Goal: Feedback & Contribution: Submit feedback/report problem

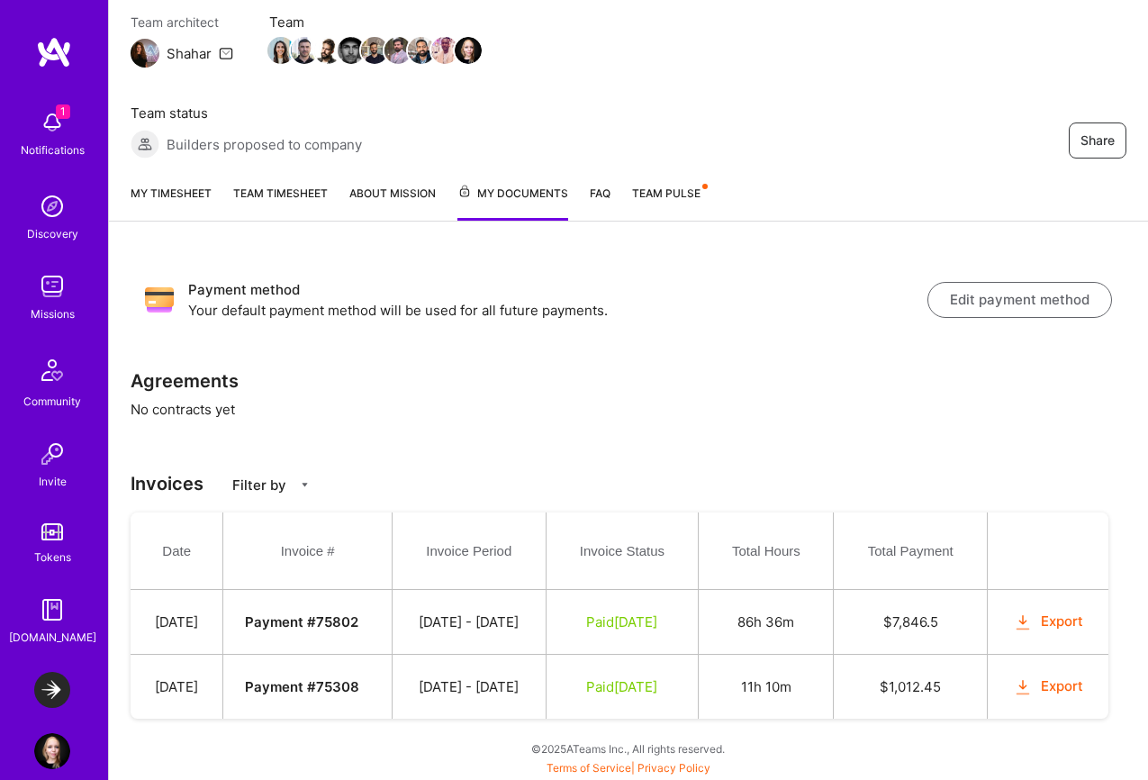
scroll to position [216, 0]
click at [674, 184] on link "Team Pulse" at bounding box center [669, 202] width 74 height 37
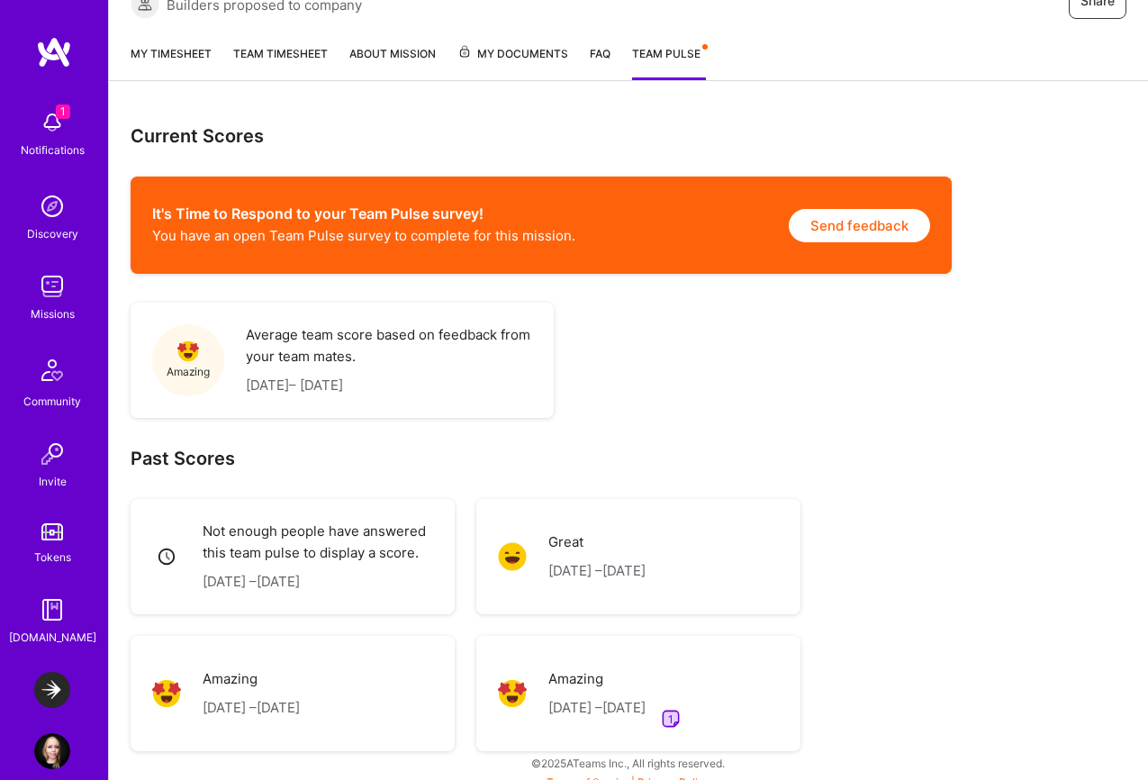
scroll to position [312, 0]
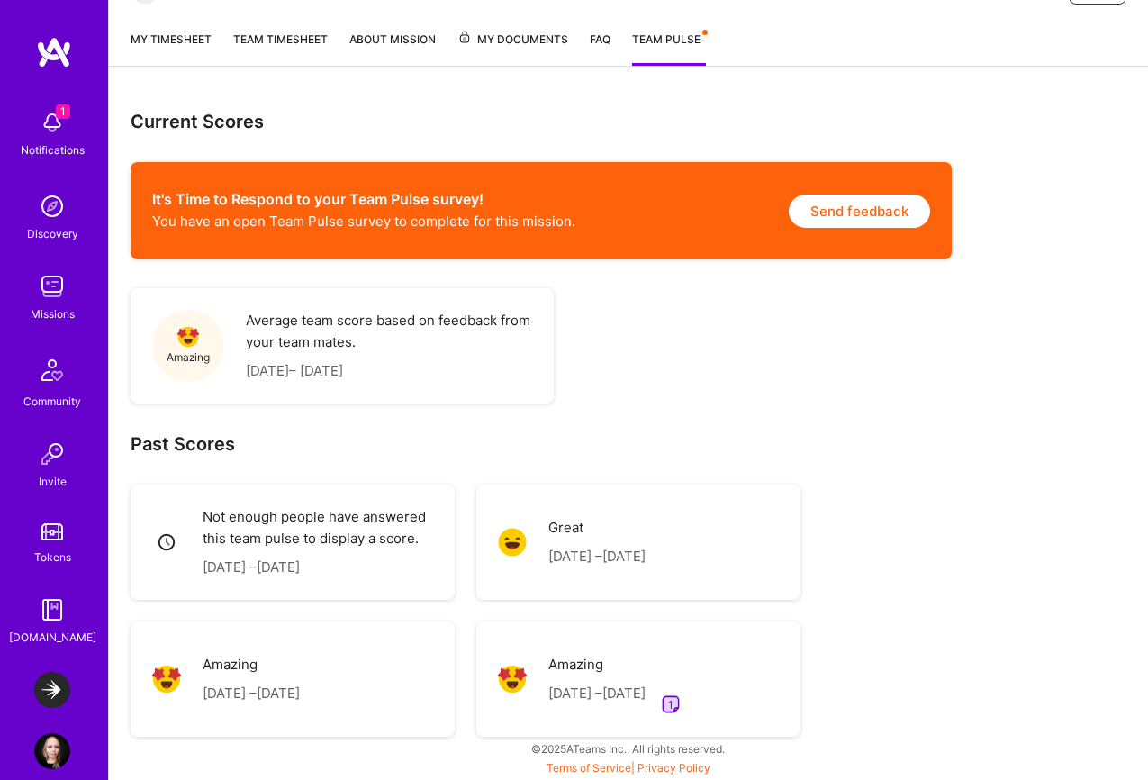
click at [682, 711] on img at bounding box center [671, 704] width 22 height 22
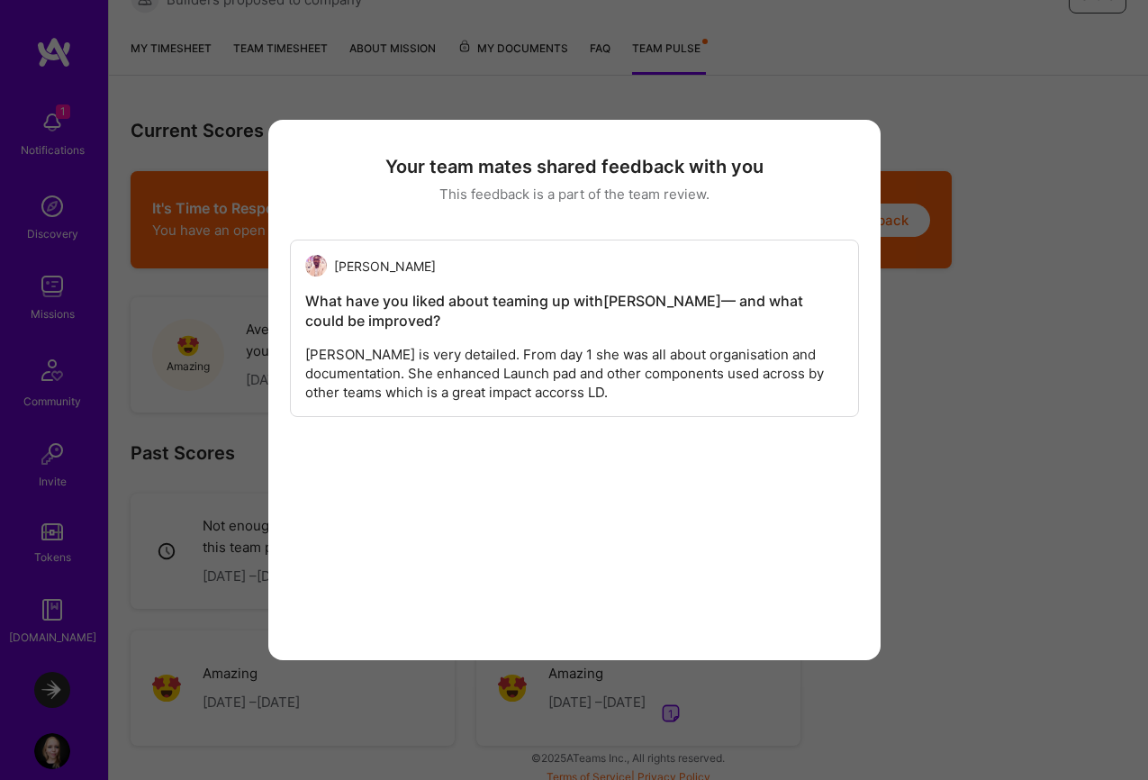
scroll to position [303, 0]
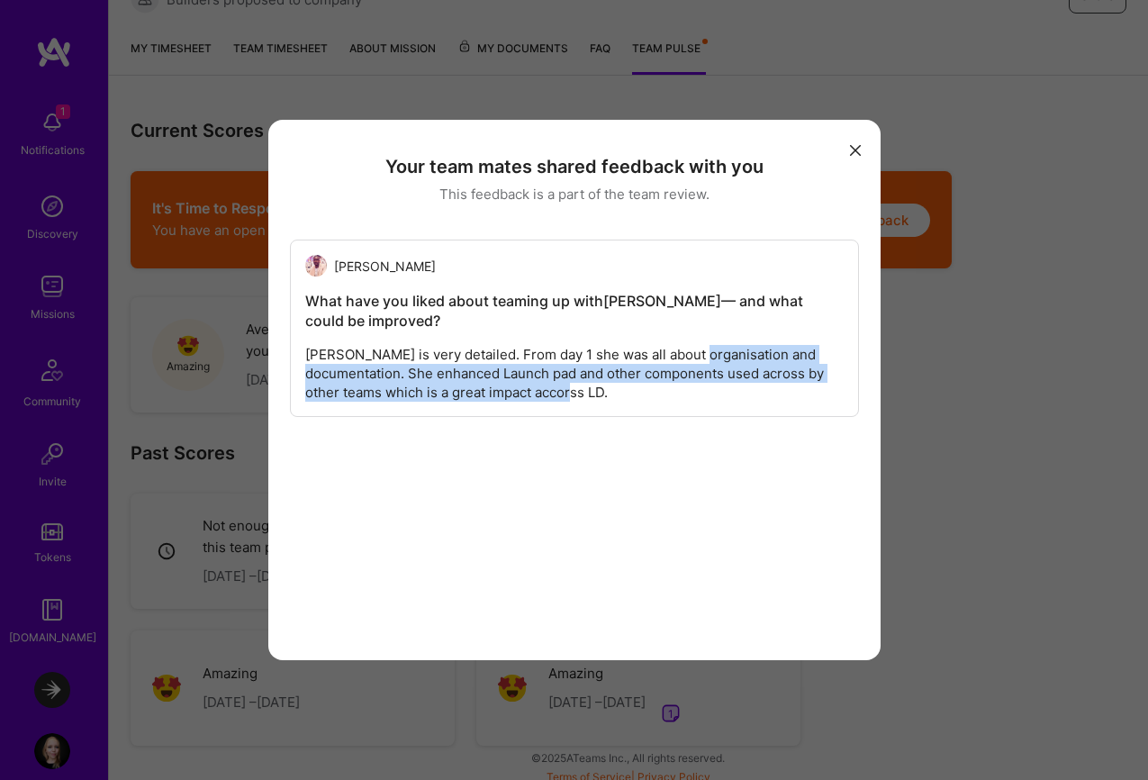
drag, startPoint x: 694, startPoint y: 359, endPoint x: 680, endPoint y: 388, distance: 32.2
click at [680, 388] on div "[PERSON_NAME] is very detailed. From day 1 she was all about organisation and d…" at bounding box center [574, 373] width 539 height 57
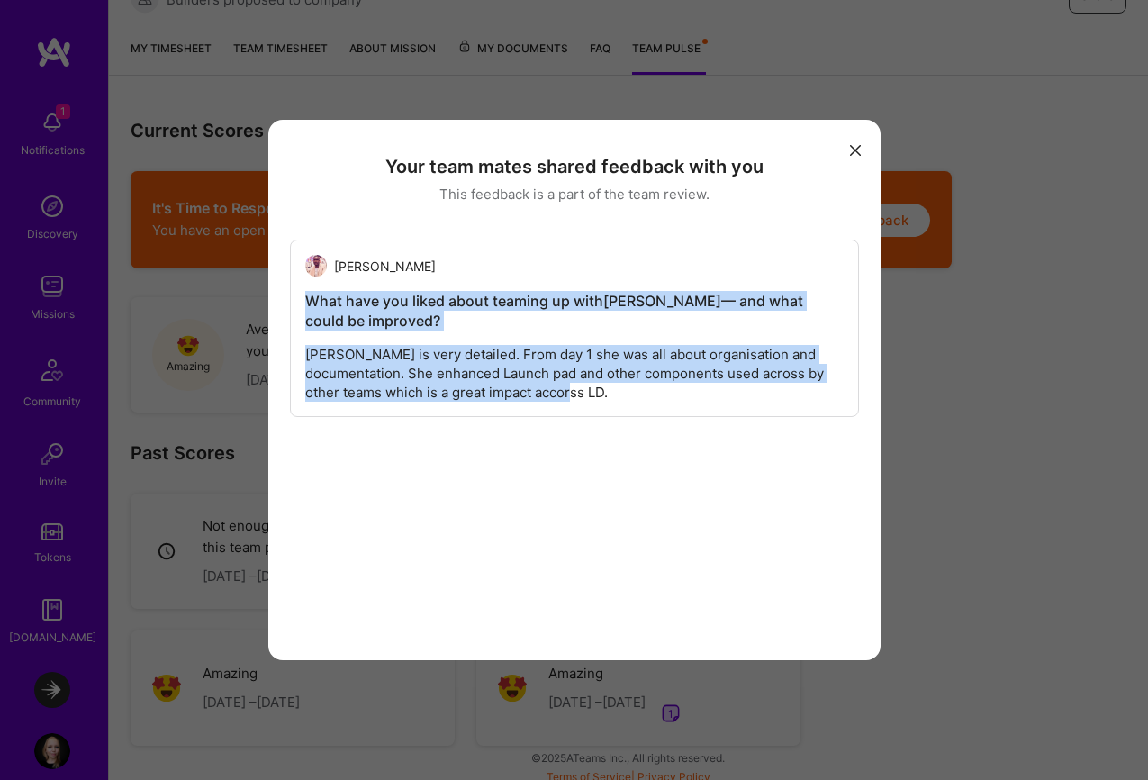
drag, startPoint x: 680, startPoint y: 387, endPoint x: 297, endPoint y: 295, distance: 393.6
click at [297, 295] on div "[PERSON_NAME] What have you liked about teaming up with [PERSON_NAME] — and wha…" at bounding box center [574, 328] width 569 height 177
drag, startPoint x: 363, startPoint y: 297, endPoint x: 631, endPoint y: 389, distance: 283.6
click at [630, 389] on div "[PERSON_NAME] What have you liked about teaming up with [PERSON_NAME] — and wha…" at bounding box center [574, 328] width 569 height 177
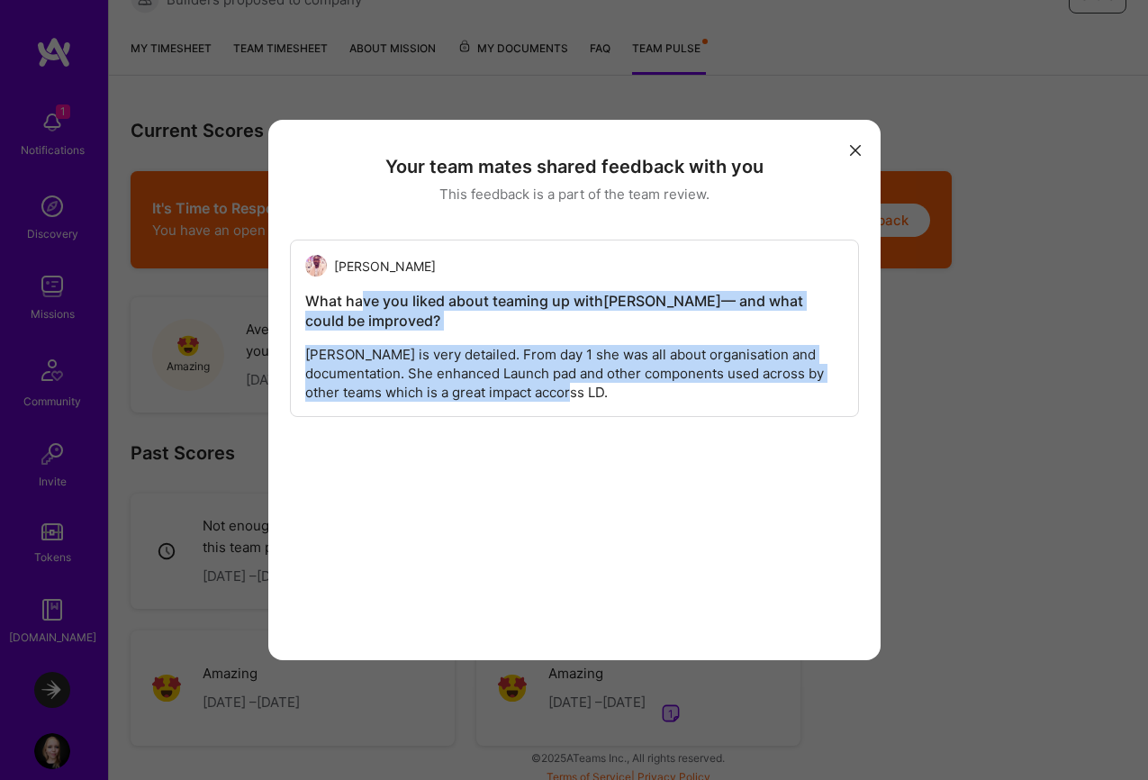
click at [631, 389] on div "[PERSON_NAME] is very detailed. From day 1 she was all about organisation and d…" at bounding box center [574, 373] width 539 height 57
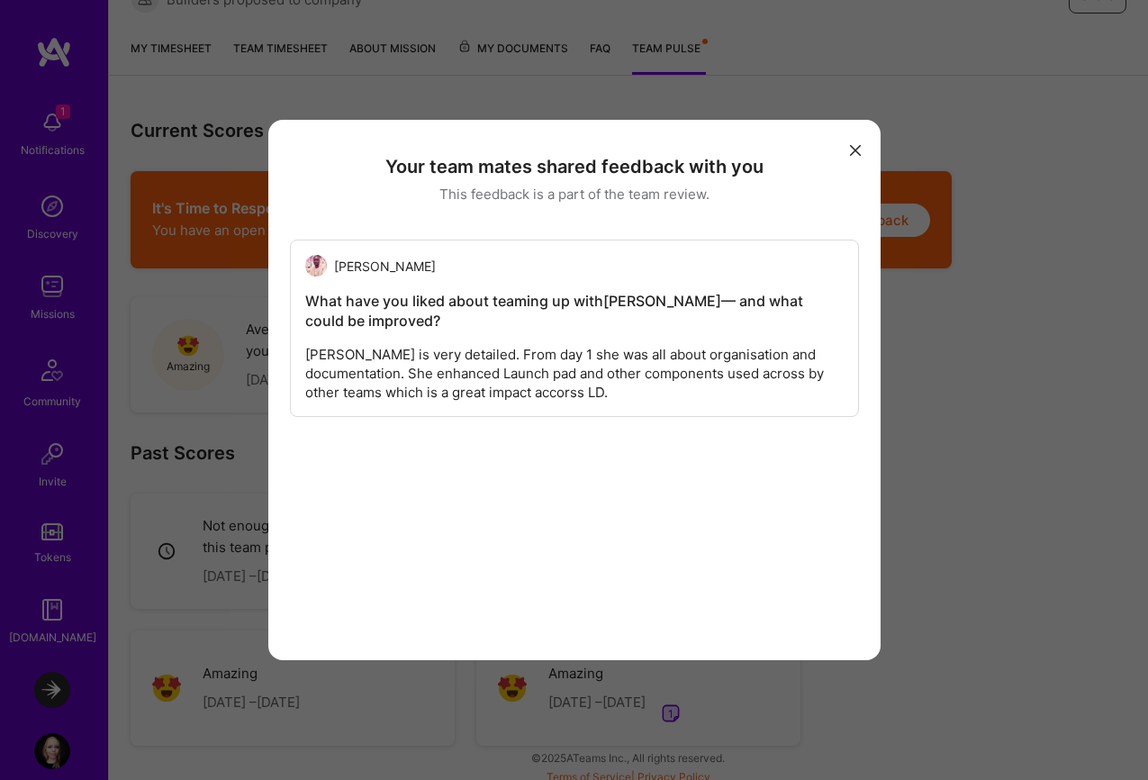
click at [852, 148] on icon "modal" at bounding box center [855, 150] width 11 height 11
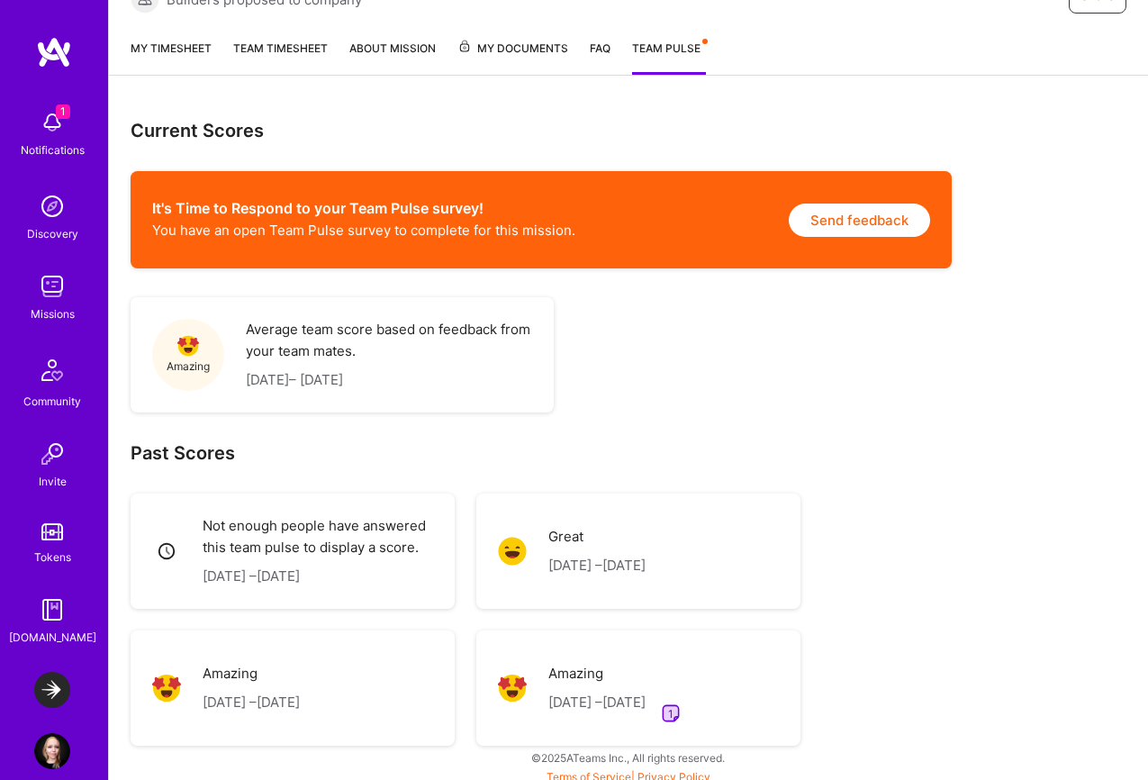
scroll to position [312, 0]
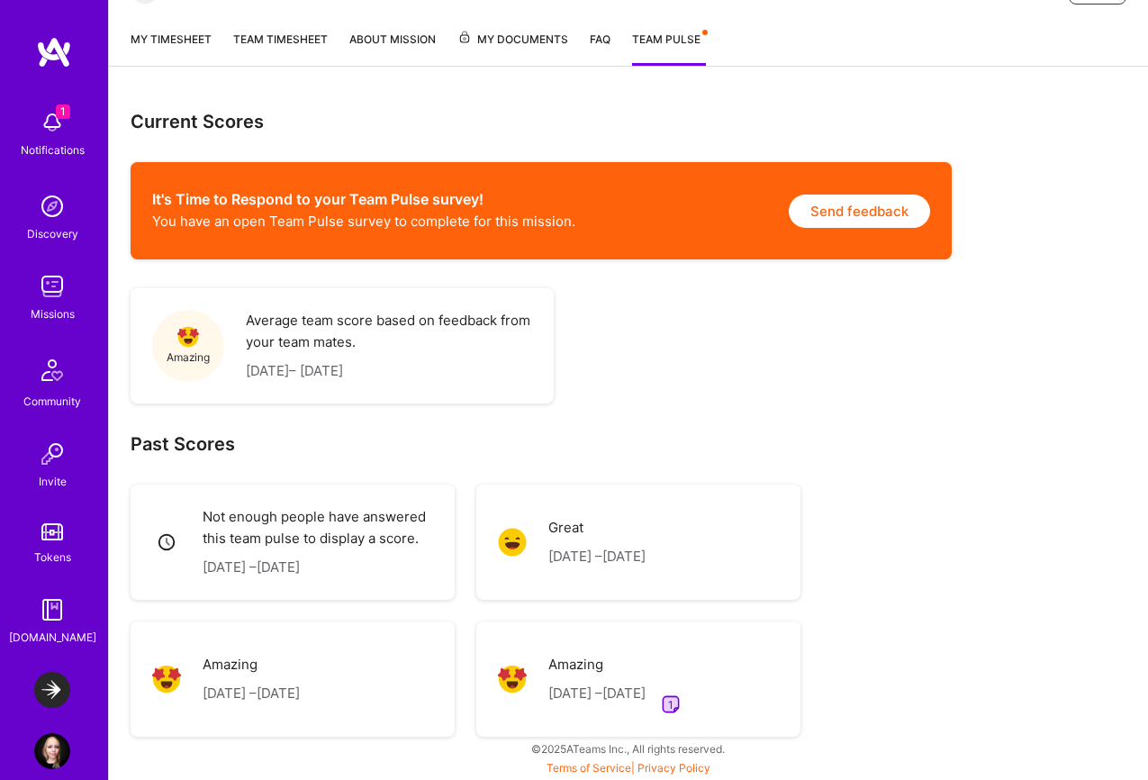
click at [550, 219] on p "You have an open Team Pulse survey to complete for this mission." at bounding box center [363, 221] width 423 height 19
click at [819, 218] on button "Send feedback" at bounding box center [859, 211] width 141 height 33
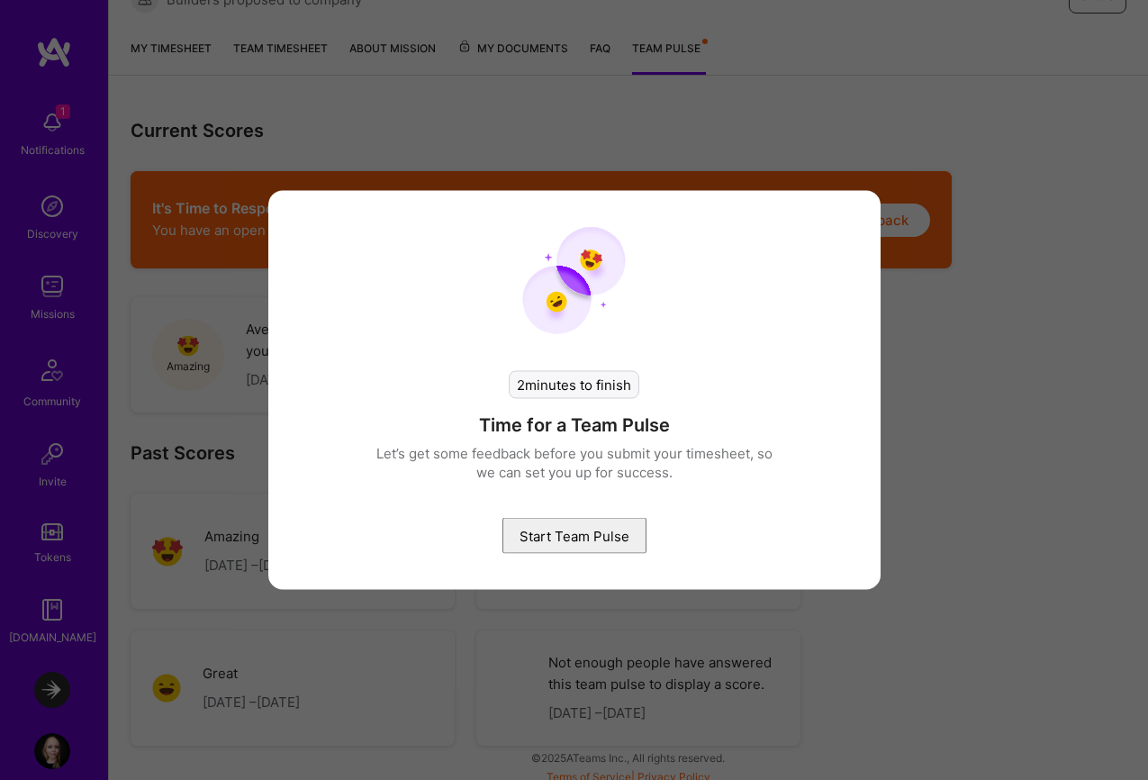
scroll to position [303, 0]
click at [567, 544] on button "Start Team Pulse" at bounding box center [574, 536] width 144 height 36
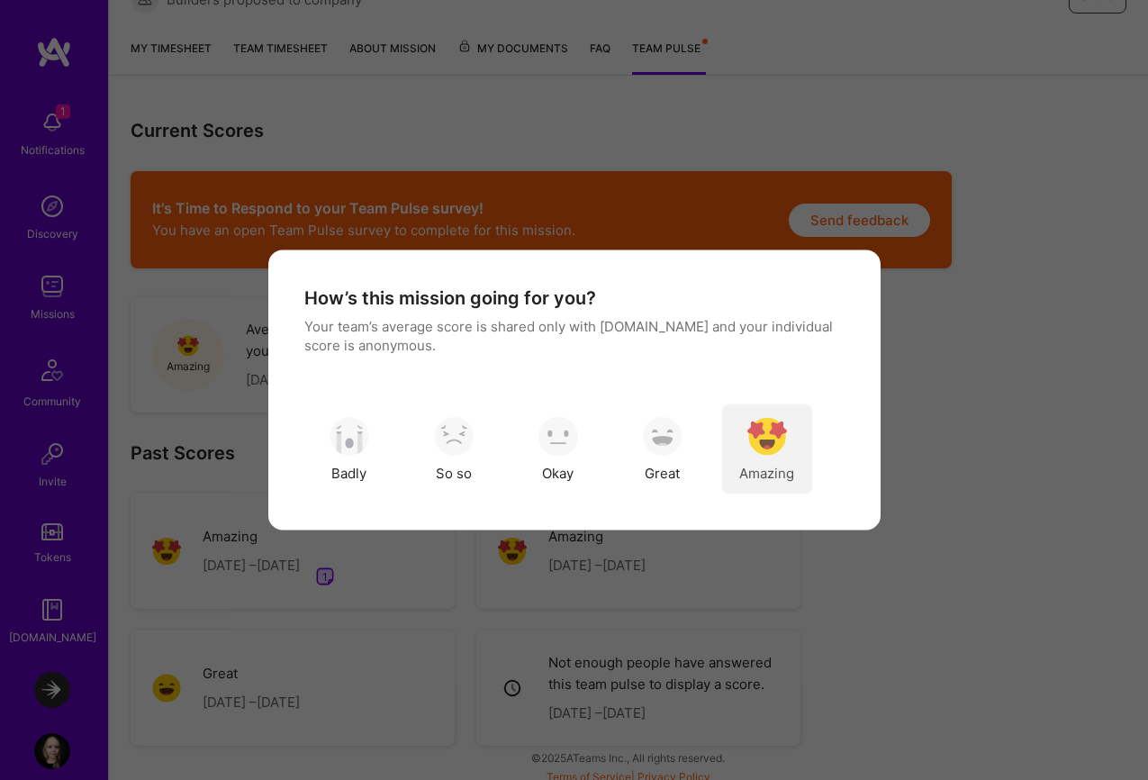
click at [757, 445] on img "modal" at bounding box center [767, 436] width 40 height 40
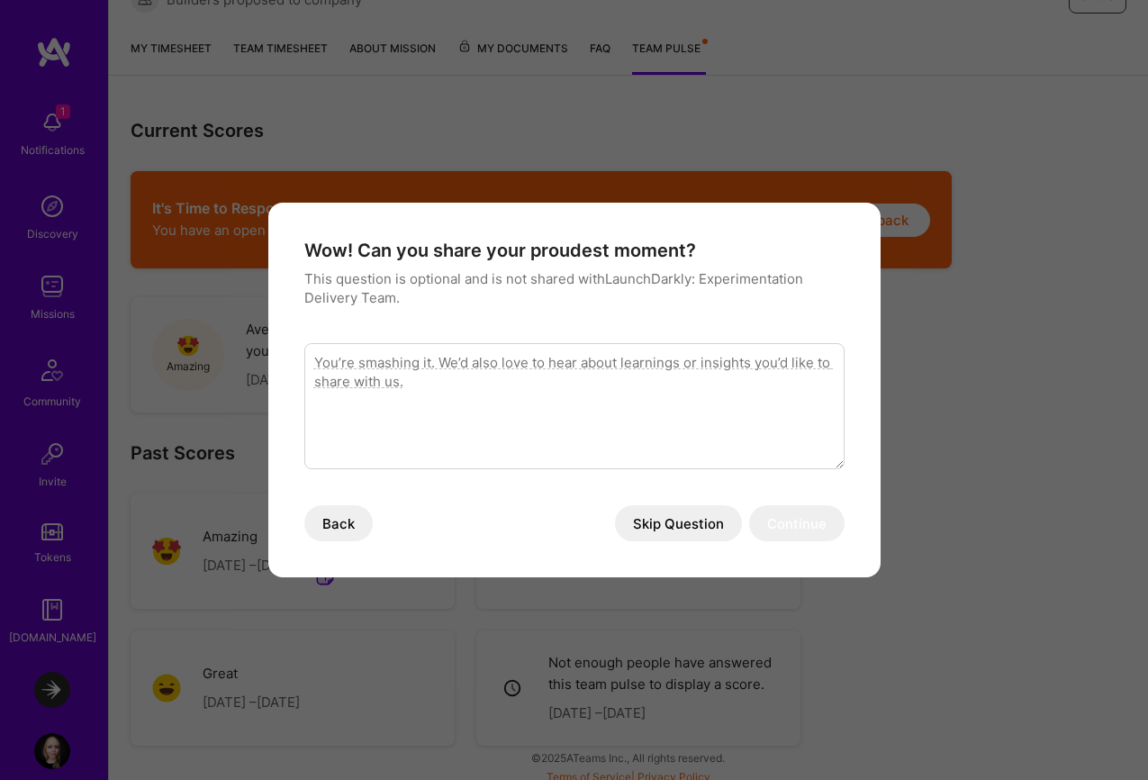
click at [556, 439] on textarea "modal" at bounding box center [574, 406] width 540 height 126
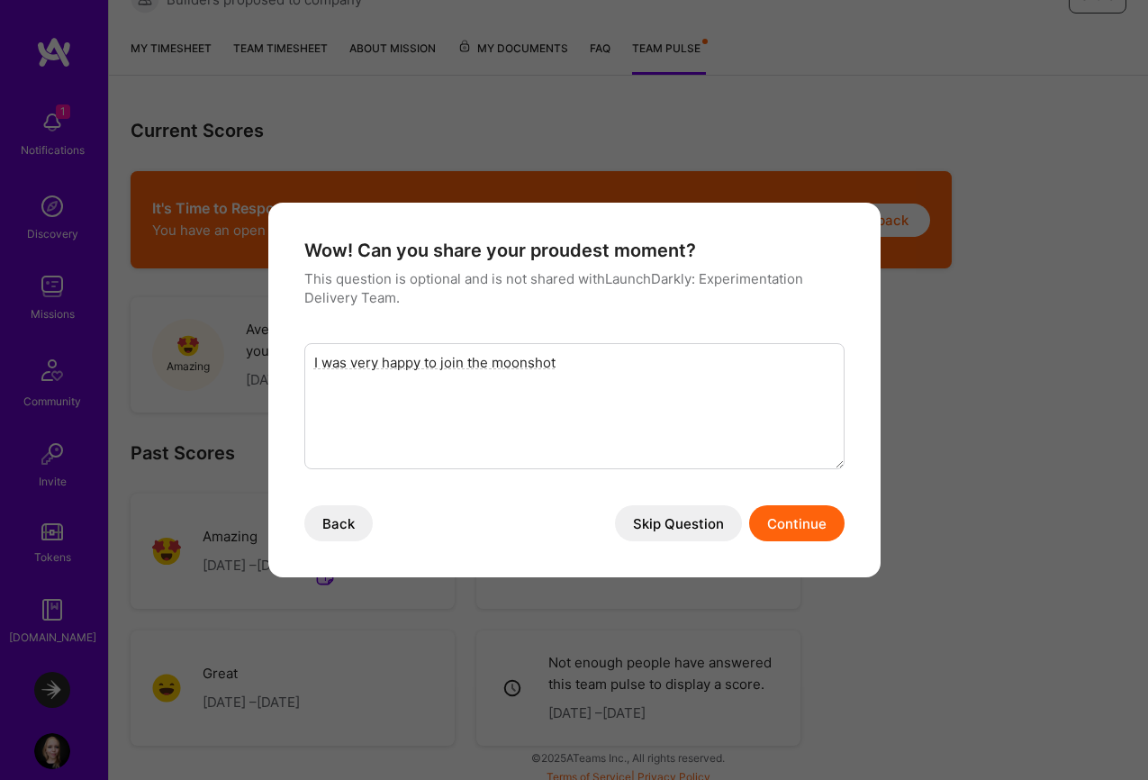
click at [490, 360] on textarea "I was very happy to join the moonshot" at bounding box center [574, 406] width 540 height 126
click at [719, 368] on textarea "I was very happy to join the internal hackathon moonshot" at bounding box center [574, 406] width 540 height 126
drag, startPoint x: 570, startPoint y: 381, endPoint x: 490, endPoint y: 378, distance: 80.2
click at [490, 378] on textarea "I was very happy to join the internal hackathon moonshot, which allowed me to i…" at bounding box center [574, 406] width 540 height 126
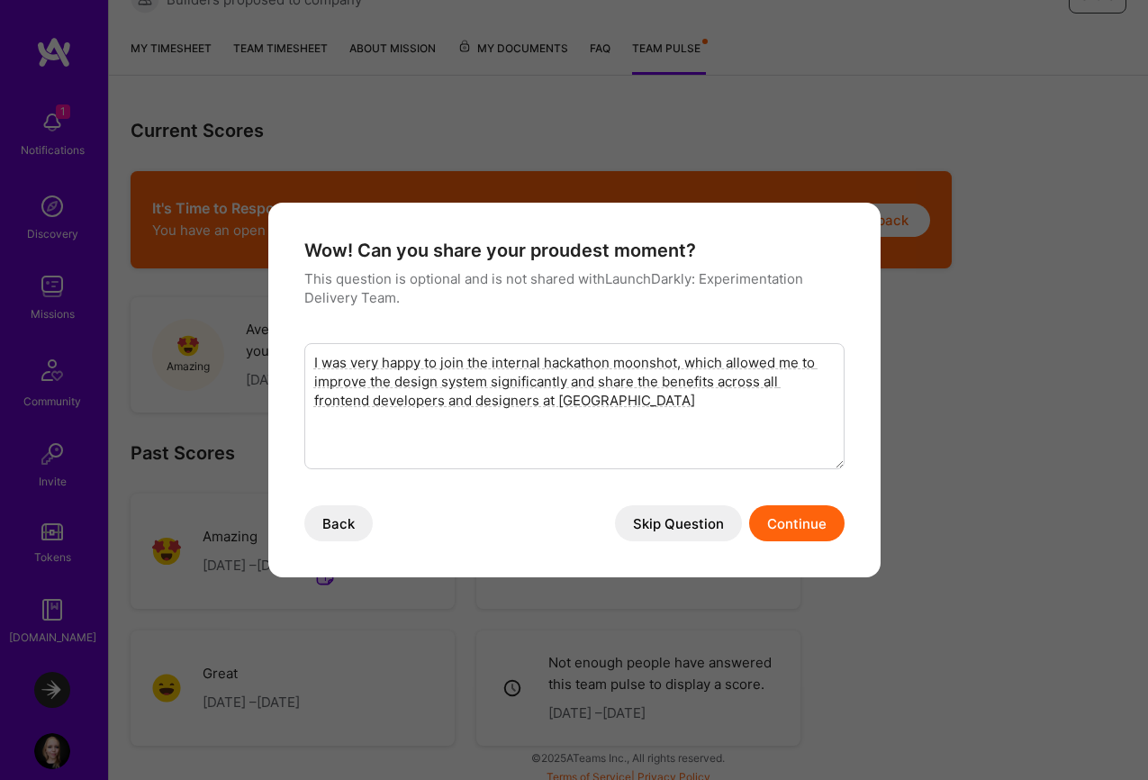
drag, startPoint x: 544, startPoint y: 361, endPoint x: 656, endPoint y: 375, distance: 113.4
click at [656, 375] on textarea "I was very happy to join the internal hackathon moonshot, which allowed me to i…" at bounding box center [574, 406] width 540 height 126
click at [666, 401] on textarea "I was very happy to join the internal hackathon moonshot, which allowed me to i…" at bounding box center [574, 406] width 540 height 126
drag, startPoint x: 692, startPoint y: 363, endPoint x: 619, endPoint y: 382, distance: 75.4
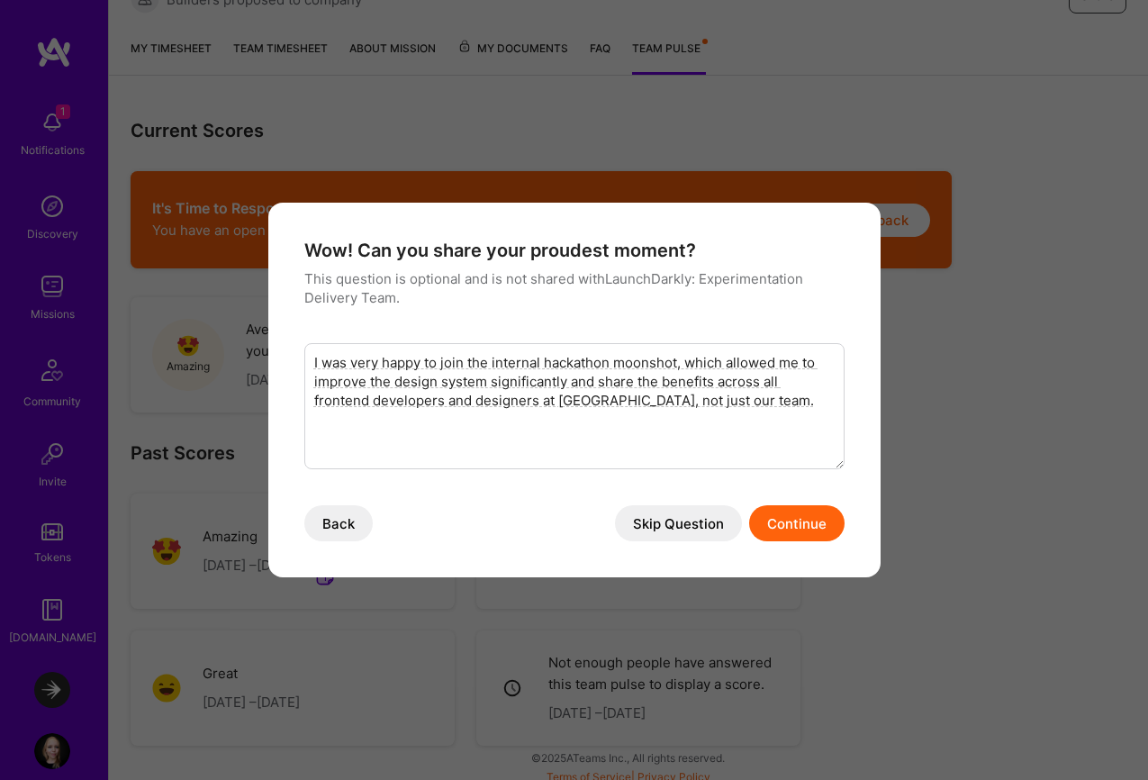
click at [619, 382] on textarea "I was very happy to join the internal hackathon moonshot, which allowed me to i…" at bounding box center [574, 406] width 540 height 126
click at [512, 381] on textarea "I was very happy to join the internal hackathon moonshot, which allowed me to i…" at bounding box center [574, 406] width 540 height 126
click at [489, 380] on textarea "I was very happy to join the internal hackathon moonshot, which allowed me to i…" at bounding box center [574, 406] width 540 height 126
click at [504, 385] on textarea "I was very happy to join the internal hackathon moonshot, which allowed me to i…" at bounding box center [574, 406] width 540 height 126
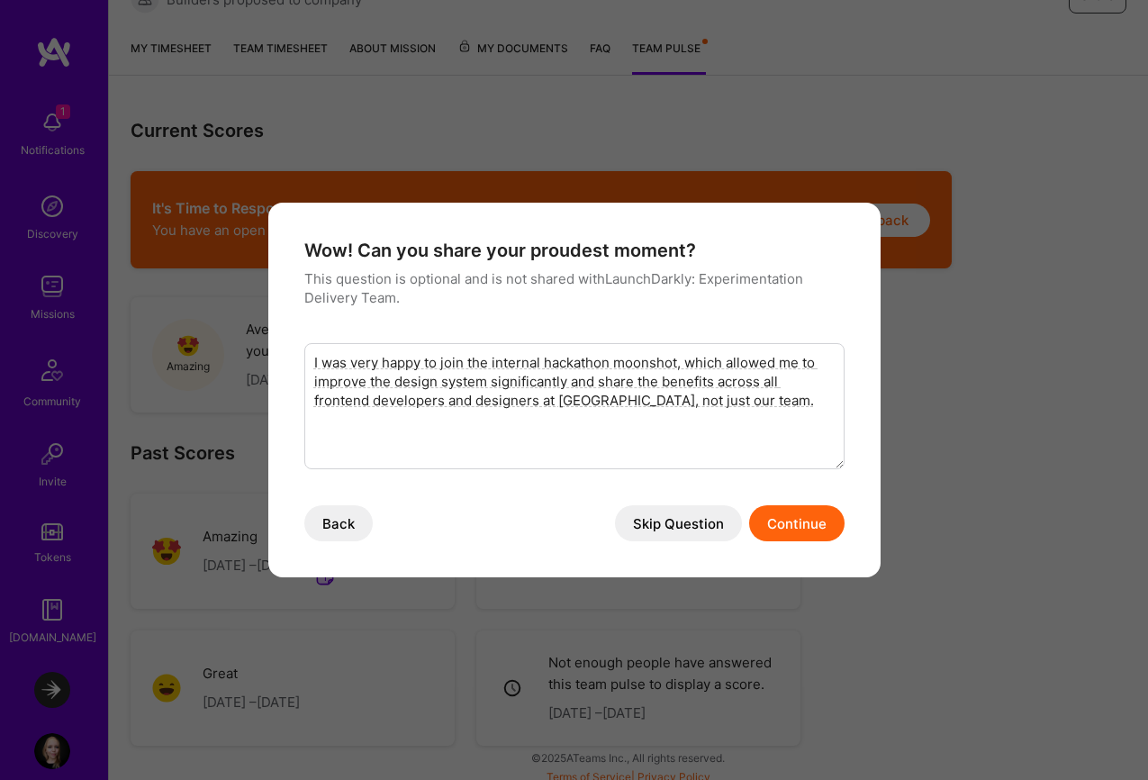
click at [789, 406] on textarea "I was very happy to join the internal hackathon moonshot, which allowed me to i…" at bounding box center [574, 406] width 540 height 126
click at [795, 406] on textarea "I was very happy to join the internal hackathon moonshot, which allowed me to i…" at bounding box center [574, 406] width 540 height 126
drag, startPoint x: 466, startPoint y: 443, endPoint x: 269, endPoint y: 439, distance: 197.3
click at [269, 439] on div "Wow! Can you share your proudest moment? This question is optional and is not s…" at bounding box center [574, 390] width 612 height 375
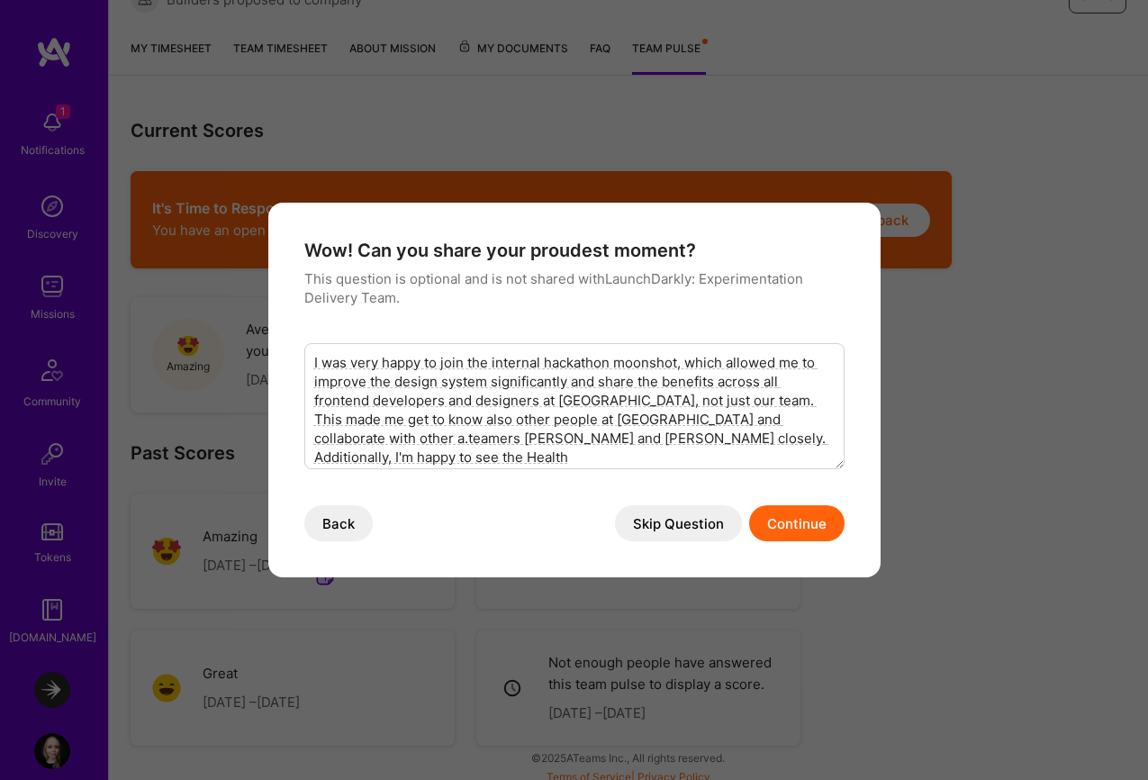
drag, startPoint x: 575, startPoint y: 461, endPoint x: 629, endPoint y: 442, distance: 57.2
click at [629, 442] on textarea "I was very happy to join the internal hackathon moonshot, which allowed me to i…" at bounding box center [574, 406] width 540 height 126
click at [765, 401] on textarea "I was very happy to join the internal hackathon moonshot, which allowed me to i…" at bounding box center [574, 406] width 540 height 126
click at [785, 403] on textarea "I was very happy to join the internal hackathon moonshot, which allowed me to i…" at bounding box center [574, 406] width 540 height 126
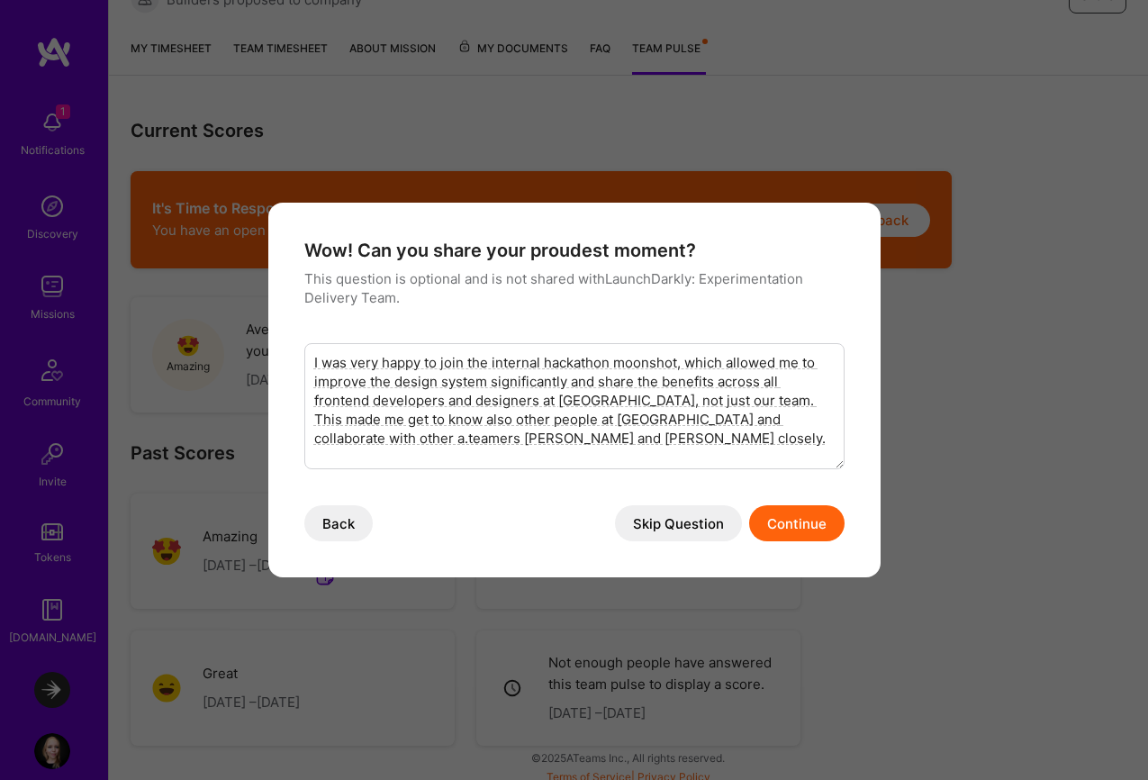
click at [673, 448] on textarea "I was very happy to join the internal hackathon moonshot, which allowed me to i…" at bounding box center [574, 406] width 540 height 126
type textarea "I was very happy to join the internal hackathon moonshot, which allowed me to i…"
click at [802, 513] on button "Continue" at bounding box center [796, 523] width 95 height 36
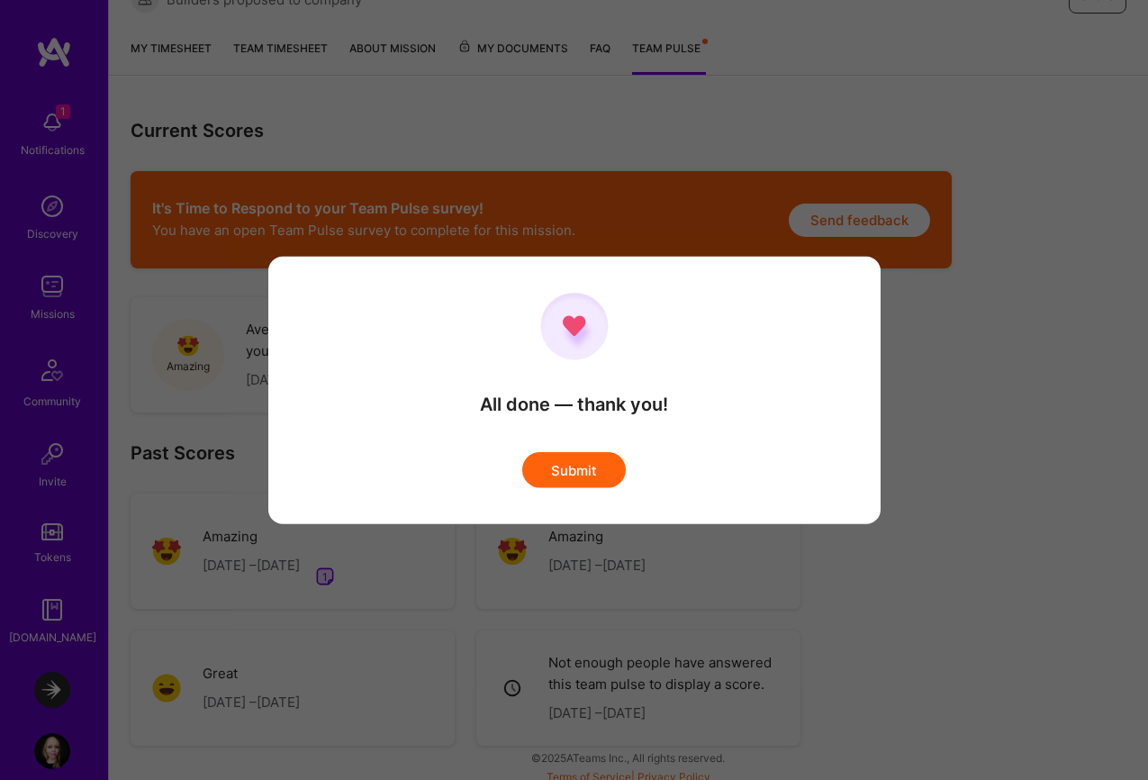
click at [580, 469] on button "Submit" at bounding box center [574, 469] width 104 height 36
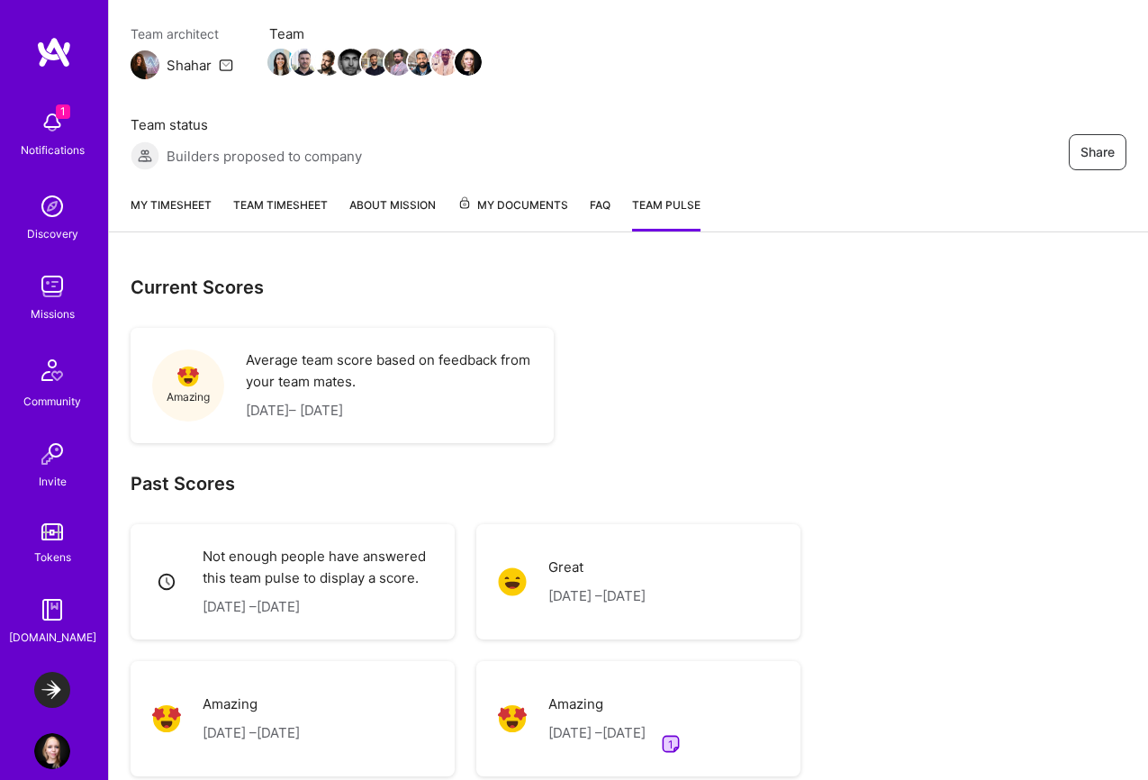
scroll to position [186, 0]
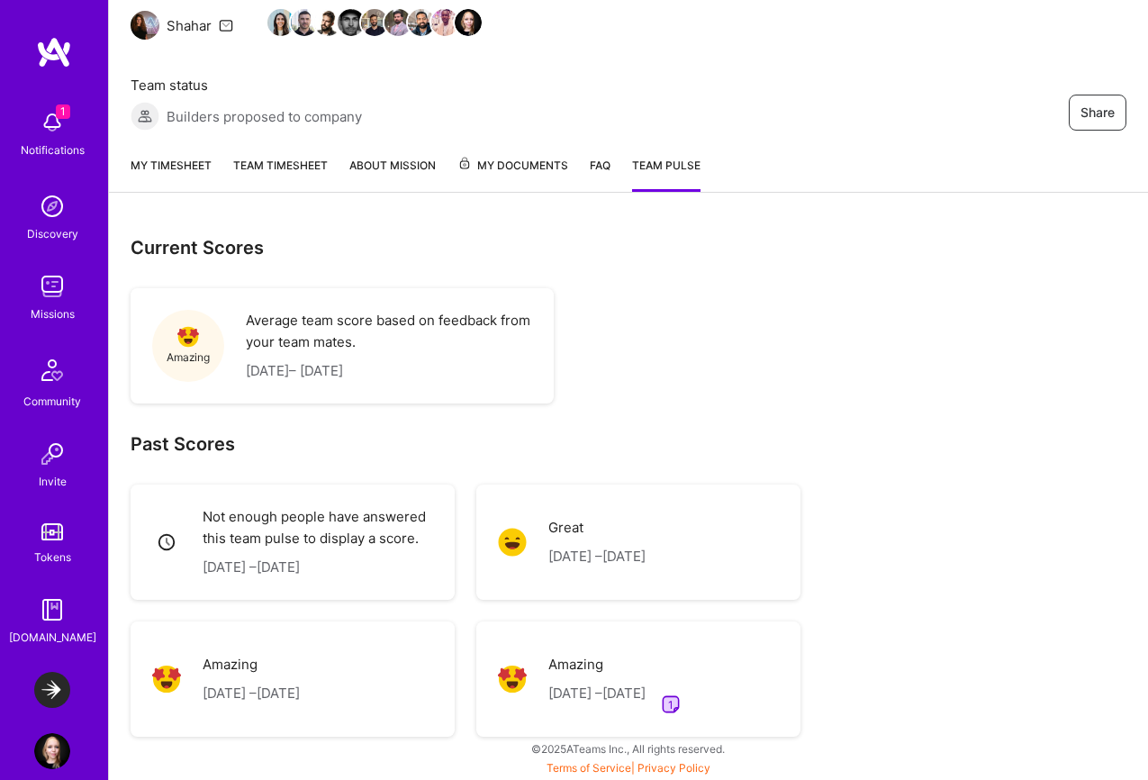
click at [183, 175] on link "My timesheet" at bounding box center [171, 174] width 81 height 36
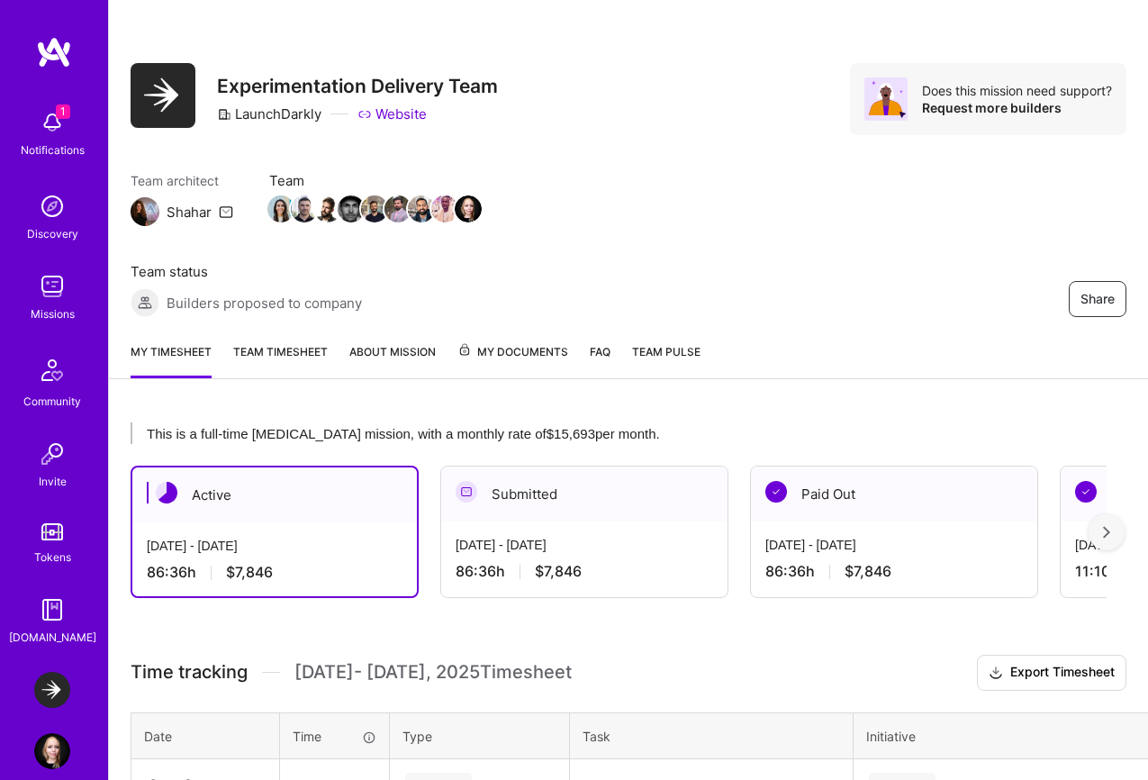
scroll to position [188, 0]
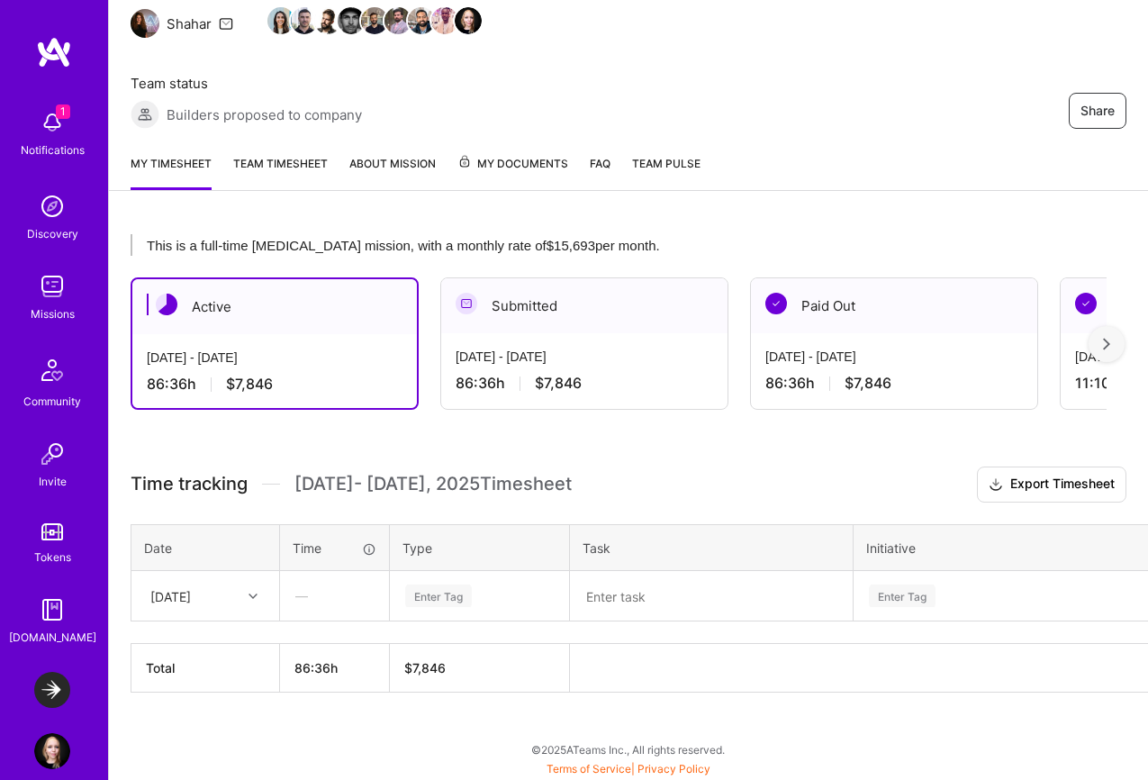
click at [83, 149] on div "Notifications" at bounding box center [53, 149] width 64 height 19
click at [757, 247] on div "1 1 Notifications Discovery Missions Community Invite Tokens [DOMAIN_NAME] Laun…" at bounding box center [574, 292] width 1148 height 960
click at [61, 140] on div "Notifications" at bounding box center [53, 149] width 64 height 19
click at [61, 140] on div "1 Notifications Discovery Missions Community Invite Tokens [DOMAIN_NAME]" at bounding box center [54, 374] width 108 height 546
